Goal: Task Accomplishment & Management: Manage account settings

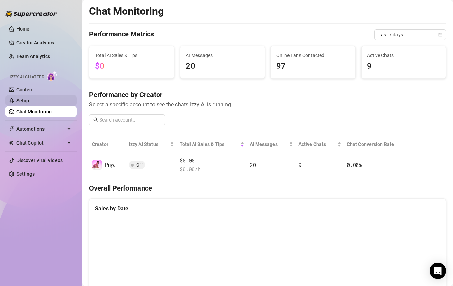
click at [29, 100] on link "Setup" at bounding box center [22, 100] width 13 height 5
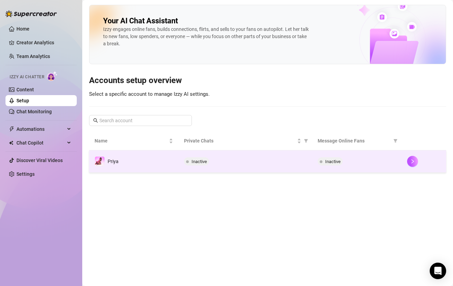
click at [180, 155] on td "Inactive" at bounding box center [246, 161] width 134 height 22
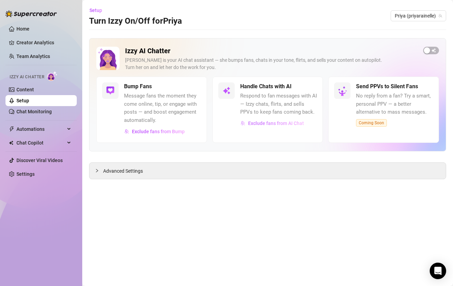
click at [272, 123] on span "Exclude fans from AI Chat" at bounding box center [276, 122] width 56 height 5
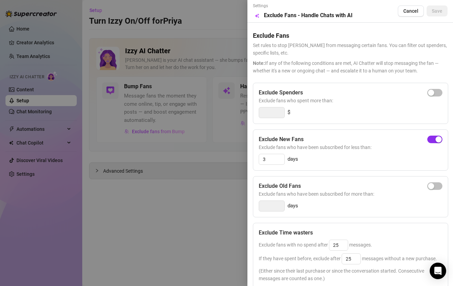
click at [434, 139] on span "button" at bounding box center [435, 139] width 15 height 8
click at [433, 140] on div "button" at bounding box center [431, 139] width 6 height 6
type input "3"
click at [277, 162] on input "3" at bounding box center [271, 159] width 25 height 10
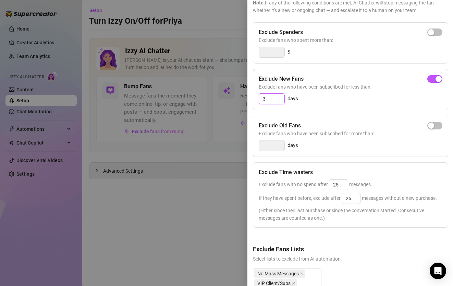
scroll to position [106, 0]
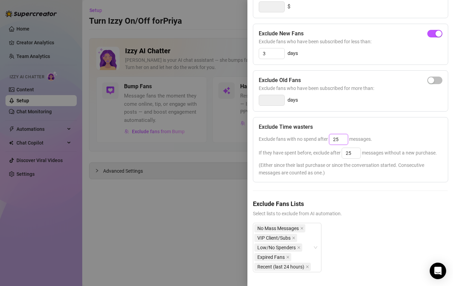
click at [345, 137] on input "25" at bounding box center [339, 139] width 19 height 10
type input "2"
click at [342, 115] on div "Exclude Spenders Exclude fans who spent more than: $ Exclude New Fans Exclude f…" at bounding box center [350, 130] width 195 height 306
type input "25"
drag, startPoint x: 354, startPoint y: 155, endPoint x: 318, endPoint y: 155, distance: 36.0
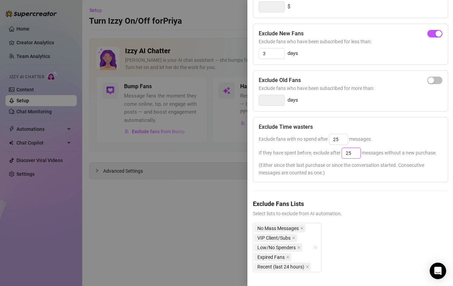
click at [318, 155] on span "If they have spent before, exclude after 25 messages without a new purchase." at bounding box center [348, 152] width 178 height 5
type input "25"
click at [342, 222] on div "Exclude Fans Lists Select lists to exclude from AI automation. No Mass Messages…" at bounding box center [350, 241] width 195 height 84
click at [308, 254] on div "No Mass Messages VIP Client/Subs Low/No Spenders Expired Fans Recent (last 24 h…" at bounding box center [283, 247] width 59 height 48
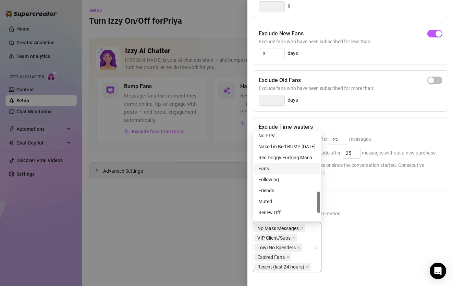
scroll to position [245, 0]
click at [275, 135] on div "No PPV" at bounding box center [288, 134] width 58 height 8
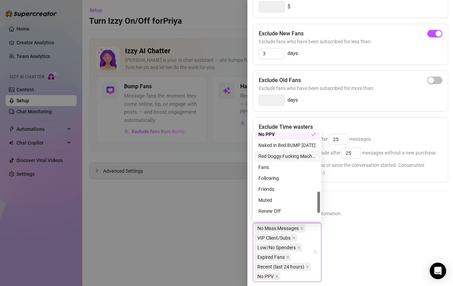
click at [377, 211] on span "Select lists to exclude from AI automation." at bounding box center [350, 214] width 195 height 8
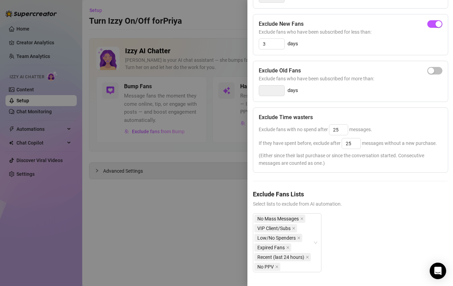
scroll to position [0, 0]
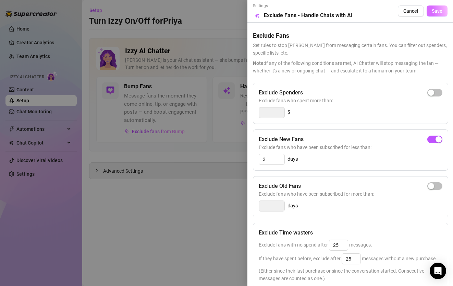
click at [435, 12] on span "Save" at bounding box center [437, 10] width 11 height 5
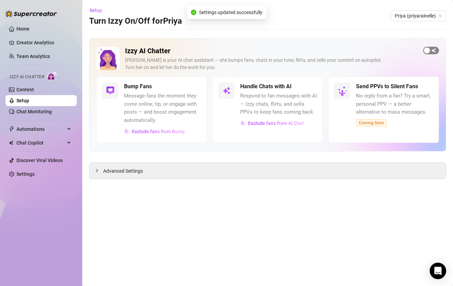
click at [434, 52] on span "button" at bounding box center [432, 51] width 16 height 8
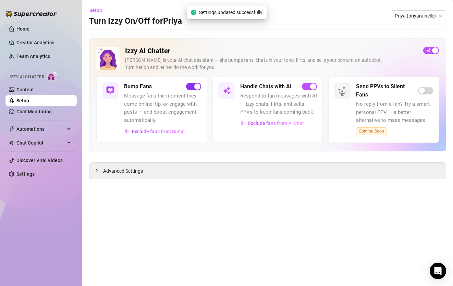
click at [195, 87] on div "button" at bounding box center [197, 86] width 6 height 6
